Goal: Task Accomplishment & Management: Manage account settings

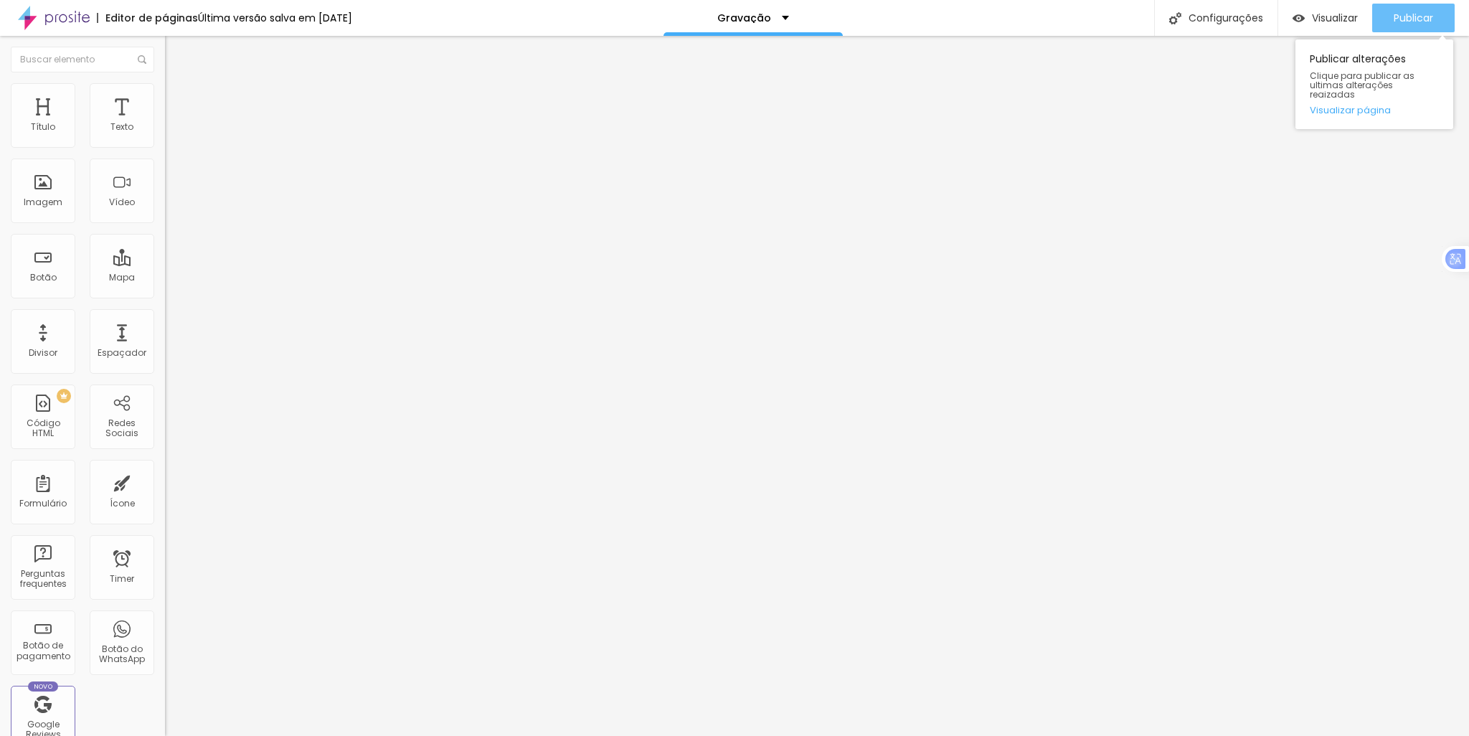
click at [1407, 12] on span "Publicar" at bounding box center [1413, 17] width 39 height 11
click at [1410, 20] on span "Publicar" at bounding box center [1413, 17] width 39 height 11
